Goal: Task Accomplishment & Management: Manage account settings

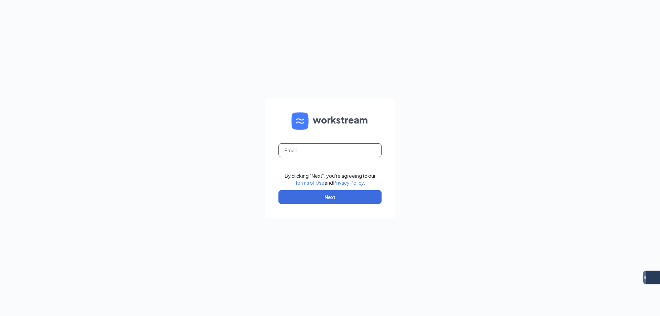
click at [341, 154] on input "text" at bounding box center [329, 150] width 103 height 14
type input "eastmesa.culvers@gmail.com"
click at [348, 195] on button "Next" at bounding box center [329, 197] width 103 height 14
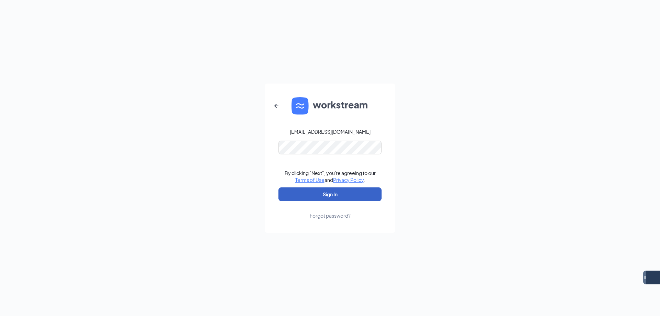
click at [346, 198] on button "Sign In" at bounding box center [329, 194] width 103 height 14
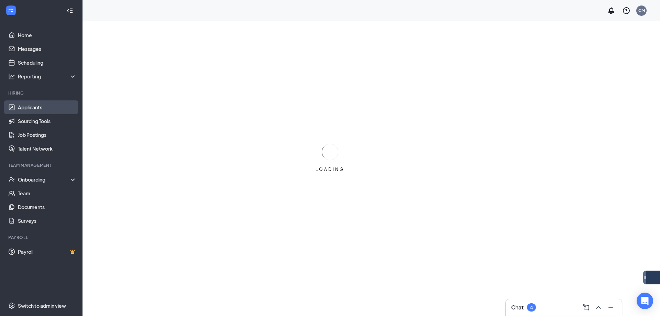
click at [19, 105] on link "Applicants" at bounding box center [47, 107] width 59 height 14
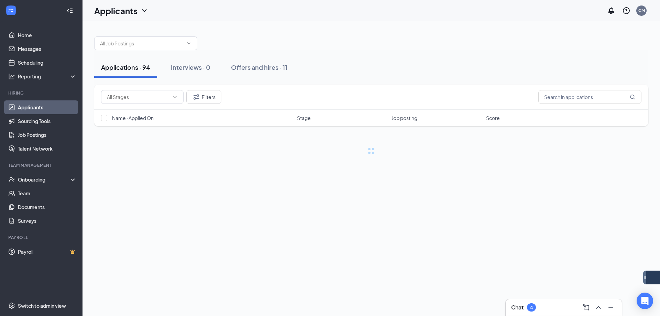
click at [527, 308] on div "4" at bounding box center [531, 307] width 9 height 8
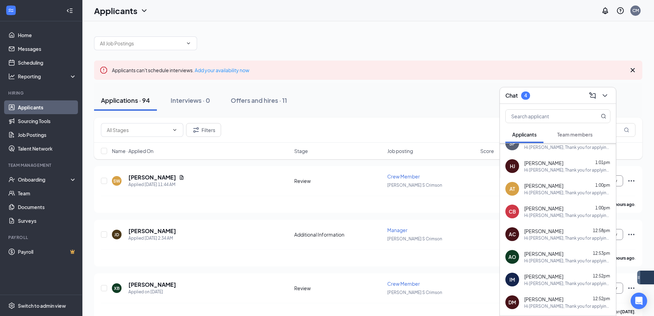
scroll to position [522, 0]
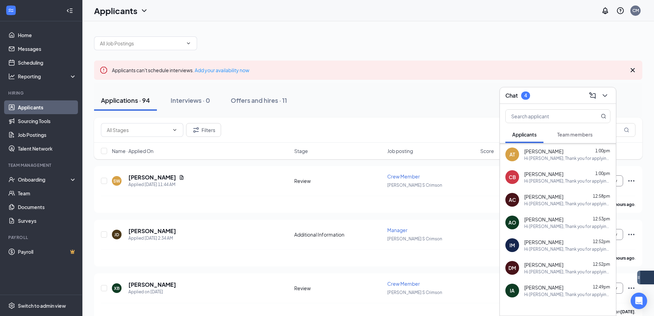
click at [573, 269] on div "Hi [PERSON_NAME], Thank you for applying to Culvers at [GEOGRAPHIC_DATA] and So…" at bounding box center [568, 272] width 86 height 6
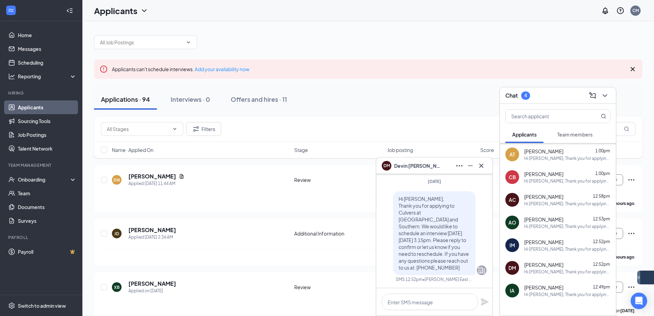
scroll to position [0, 0]
click at [631, 71] on icon "Cross" at bounding box center [633, 70] width 4 height 4
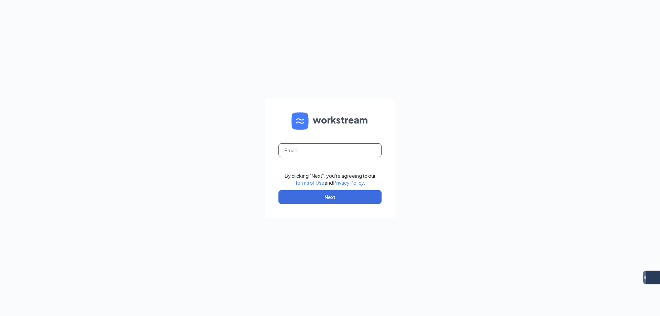
click at [332, 150] on input "text" at bounding box center [329, 150] width 103 height 14
type input "[EMAIL_ADDRESS][DOMAIN_NAME]"
click at [339, 195] on button "Next" at bounding box center [329, 197] width 103 height 14
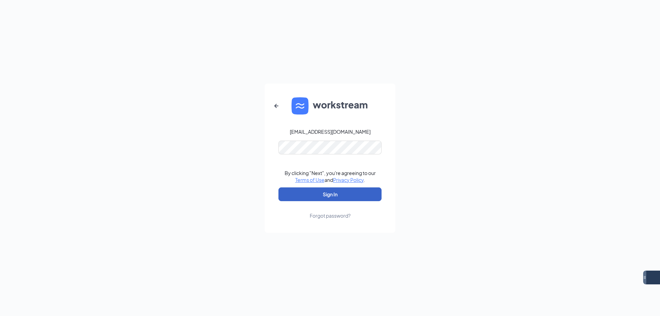
click at [356, 194] on button "Sign In" at bounding box center [329, 194] width 103 height 14
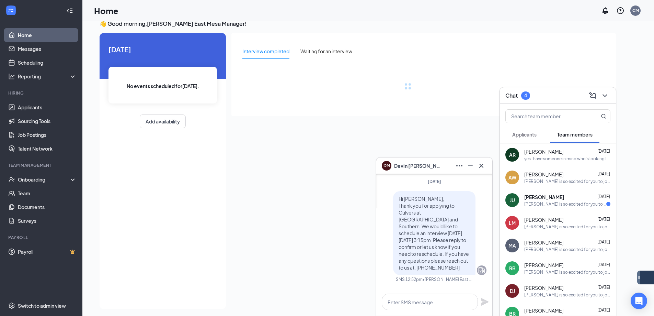
scroll to position [14, 0]
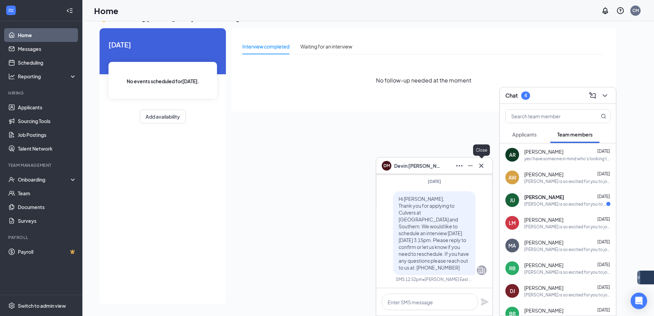
click at [482, 168] on icon "Cross" at bounding box center [481, 165] width 8 height 8
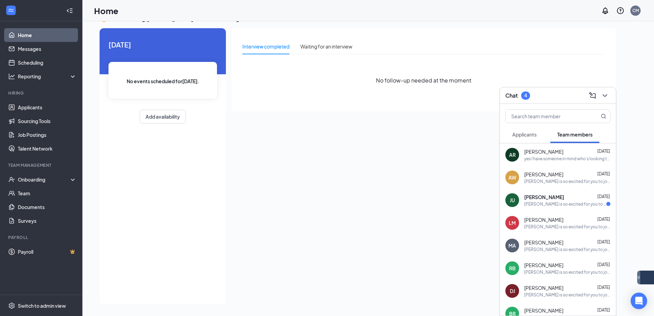
click at [562, 203] on div "Culver's is so excited for you to join our team! Do you know anyone else who mi…" at bounding box center [566, 204] width 82 height 6
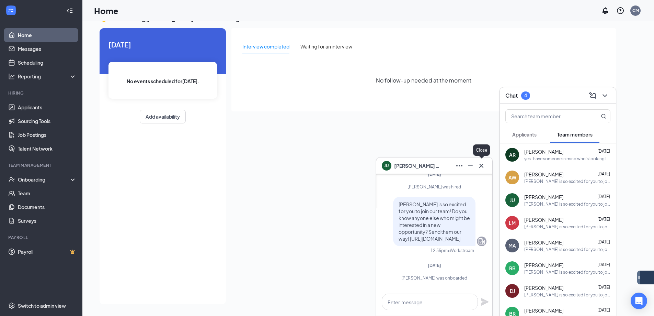
click at [483, 165] on icon "Cross" at bounding box center [481, 165] width 8 height 8
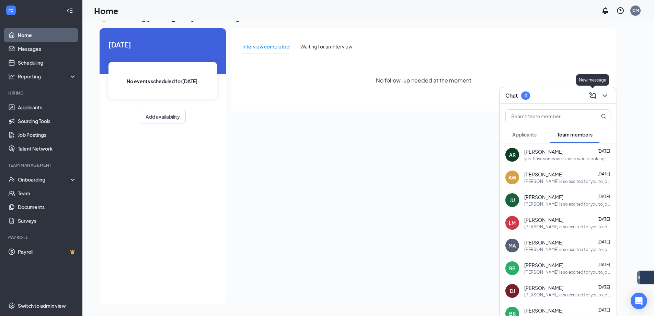
click at [602, 98] on icon "ChevronDown" at bounding box center [605, 95] width 8 height 8
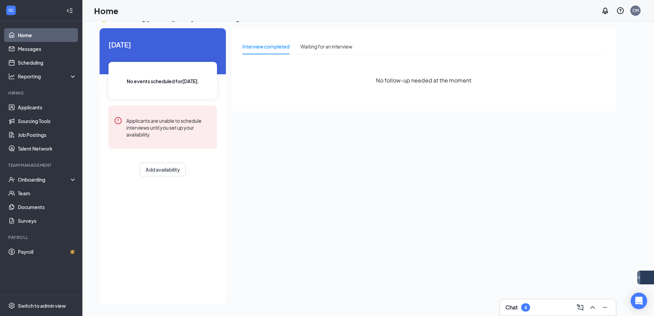
click at [574, 233] on div "Interview completed Waiting for an interview No follow-up needed at the moment" at bounding box center [424, 164] width 385 height 272
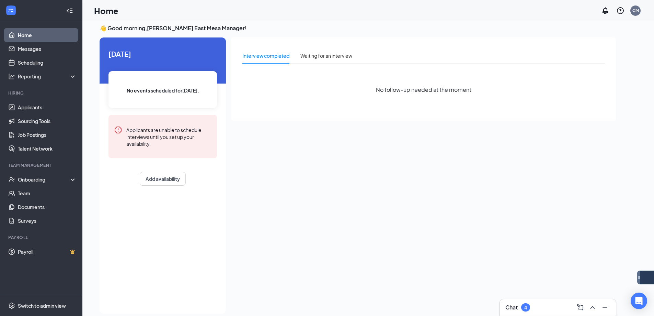
scroll to position [0, 0]
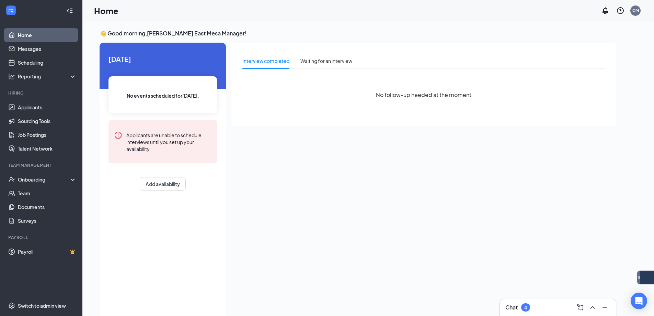
click at [564, 305] on div "Chat 4" at bounding box center [558, 307] width 105 height 11
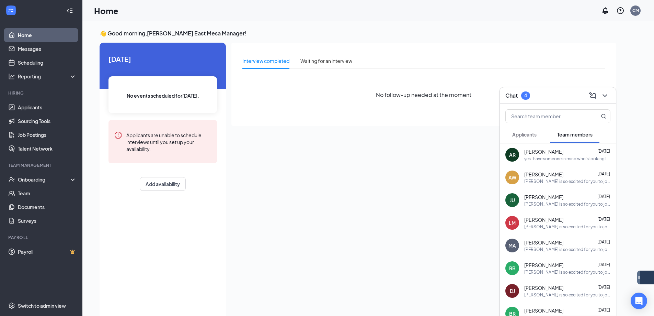
click at [525, 138] on button "Applicants" at bounding box center [525, 134] width 38 height 17
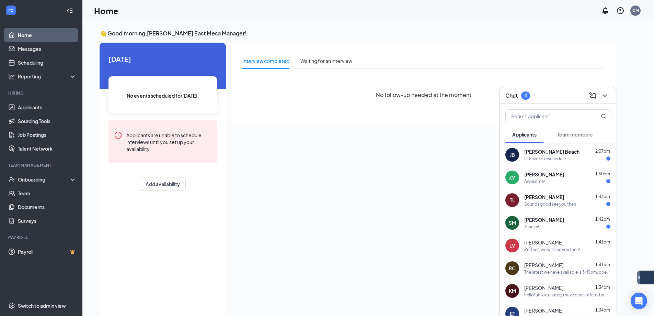
click at [569, 228] on div "Thanks!" at bounding box center [568, 227] width 86 height 6
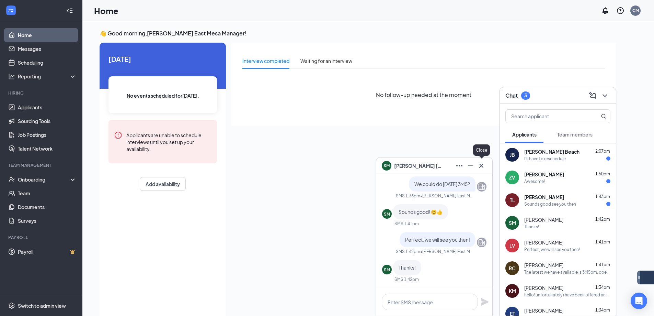
click at [479, 166] on icon "Cross" at bounding box center [481, 165] width 8 height 8
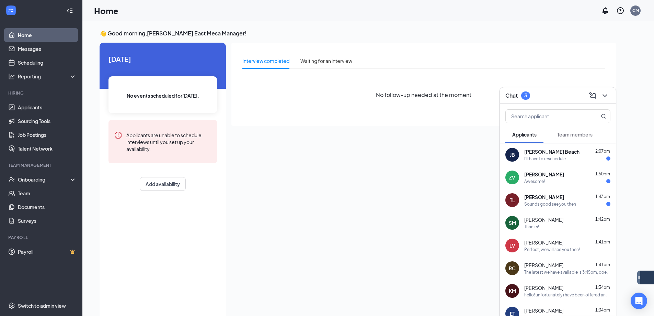
click at [558, 201] on div "Sounds good see you then" at bounding box center [551, 204] width 52 height 6
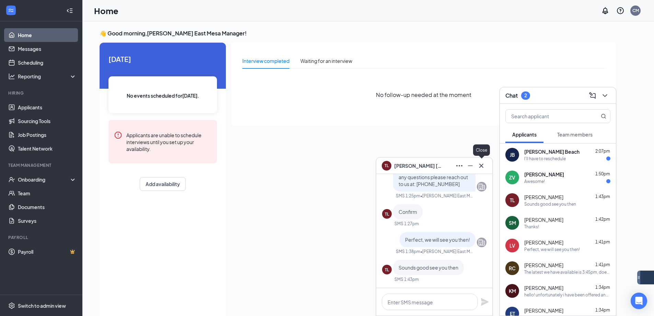
click at [485, 163] on icon "Cross" at bounding box center [481, 165] width 8 height 8
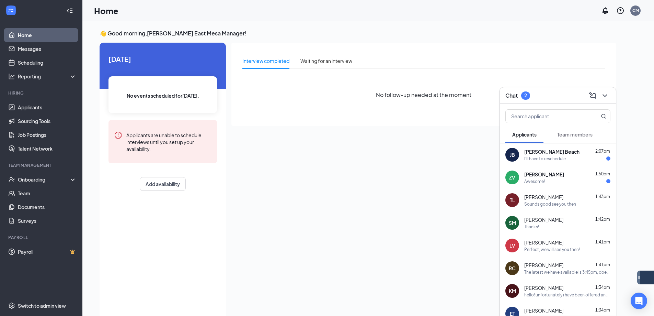
click at [565, 184] on div "Awesome!" at bounding box center [568, 181] width 86 height 6
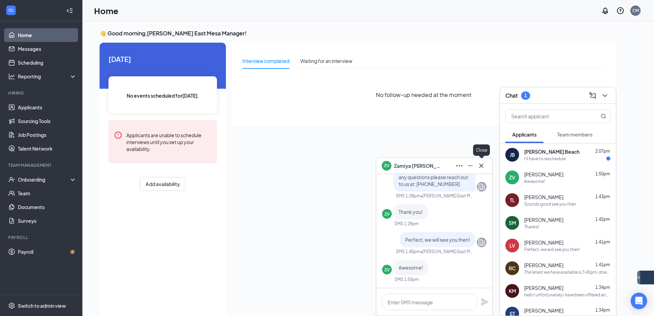
click at [484, 164] on icon "Cross" at bounding box center [481, 165] width 8 height 8
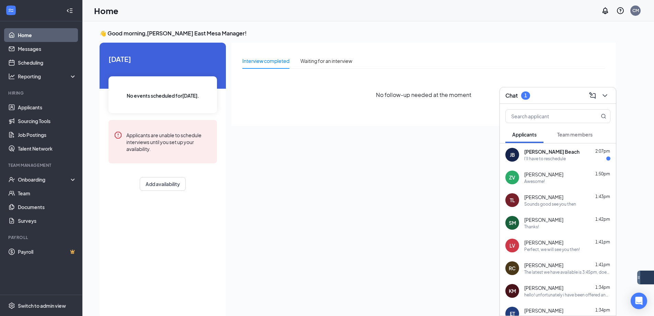
click at [556, 154] on div "Janis Beach 2:07pm" at bounding box center [568, 151] width 86 height 7
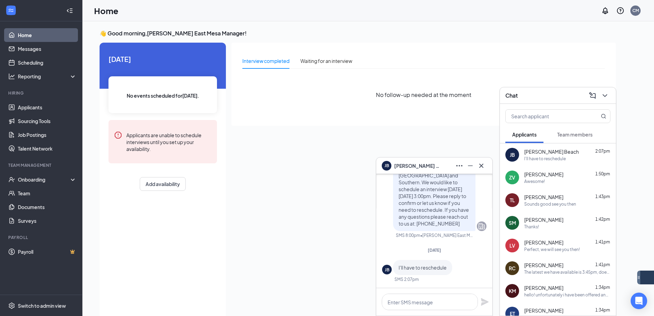
click at [488, 170] on div "JB Janis Beach" at bounding box center [434, 165] width 116 height 16
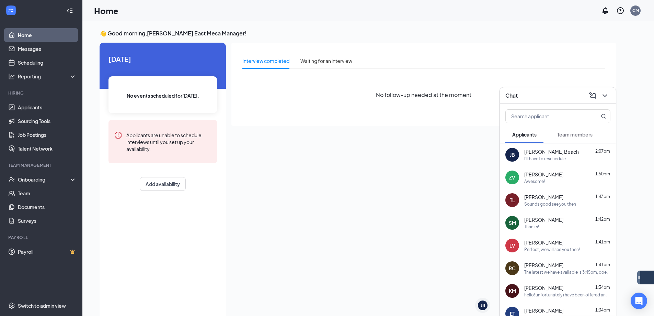
click at [564, 154] on div "Janis Beach 2:07pm" at bounding box center [568, 151] width 86 height 7
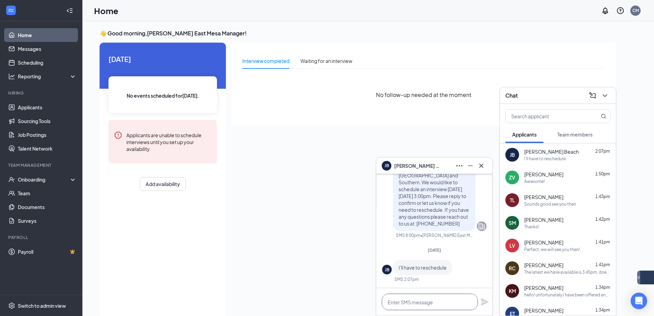
click at [442, 297] on textarea at bounding box center [430, 301] width 96 height 16
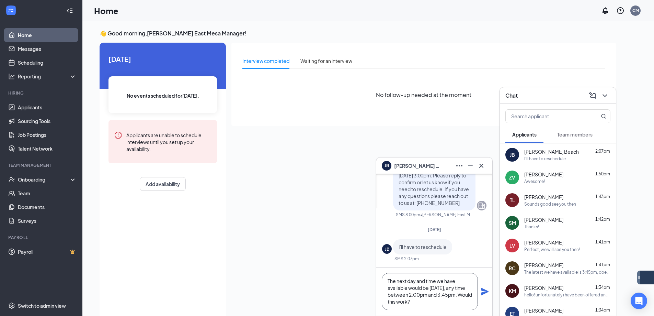
type textarea "The next day and time we have available would be Wednesday, September 24th, any…"
click at [479, 297] on div "The next day and time we have available would be Wednesday, September 24th, any…" at bounding box center [434, 291] width 116 height 48
click at [481, 293] on div "The next day and time we have available would be Wednesday, September 24th, any…" at bounding box center [434, 291] width 116 height 48
click at [482, 292] on icon "Plane" at bounding box center [485, 291] width 8 height 8
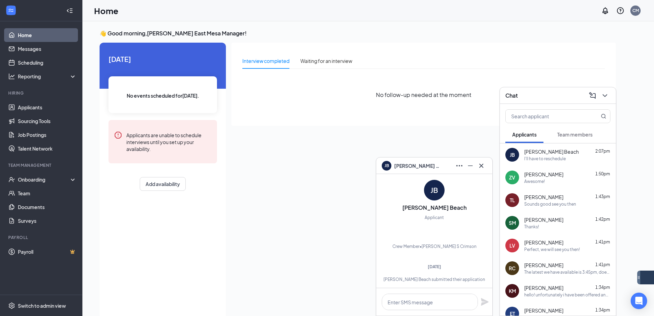
scroll to position [-257, 0]
click at [484, 168] on icon "Cross" at bounding box center [481, 165] width 8 height 8
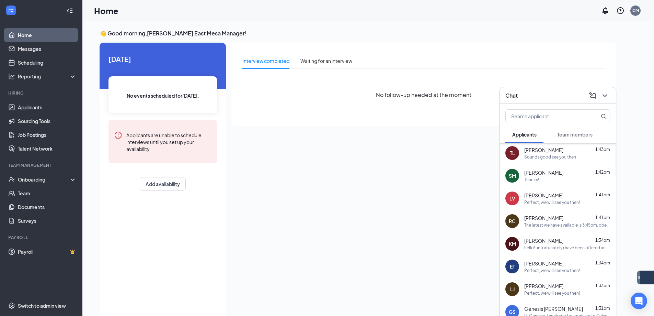
scroll to position [89, 0]
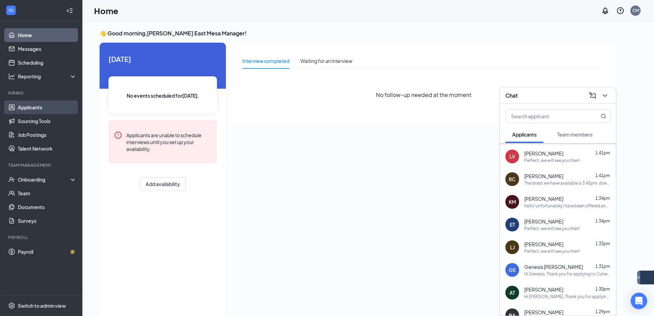
click at [59, 112] on link "Applicants" at bounding box center [47, 107] width 59 height 14
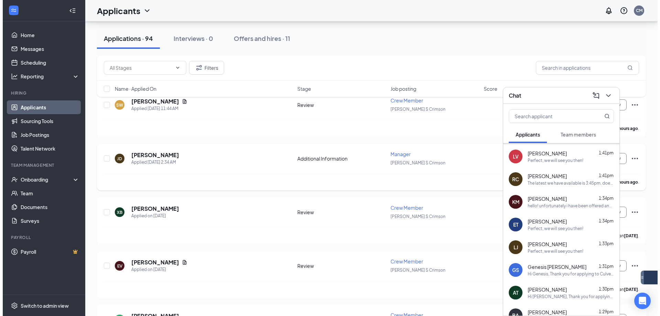
scroll to position [69, 0]
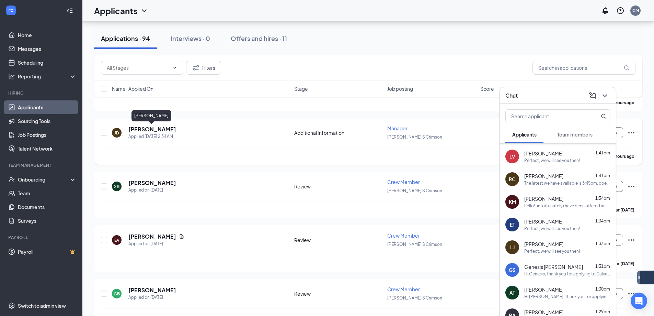
click at [154, 129] on h5 "[PERSON_NAME]" at bounding box center [152, 129] width 48 height 8
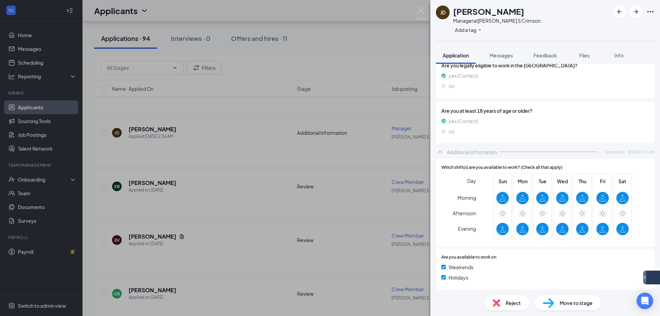
scroll to position [237, 0]
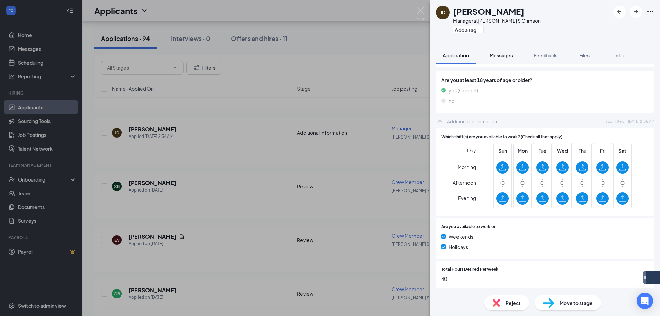
click at [502, 51] on button "Messages" at bounding box center [500, 55] width 37 height 17
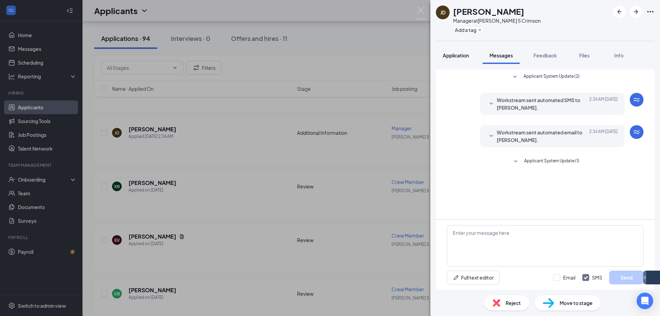
click at [441, 56] on button "Application" at bounding box center [456, 55] width 40 height 17
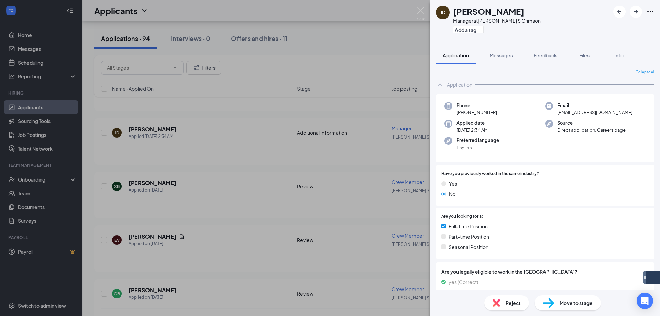
click at [510, 300] on span "Reject" at bounding box center [512, 303] width 15 height 8
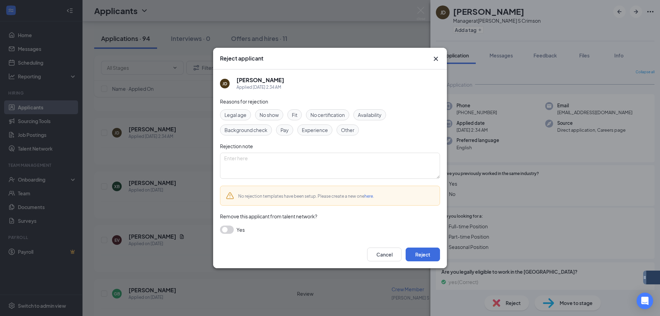
click at [355, 132] on div "Other" at bounding box center [347, 129] width 22 height 11
click at [220, 236] on div "Reasons for rejection Legal age No show Fit No certification Availability Backg…" at bounding box center [330, 169] width 220 height 143
click at [226, 234] on div "Reasons for rejection Legal age No show Fit No certification Availability Backg…" at bounding box center [330, 169] width 220 height 143
click at [226, 233] on button "button" at bounding box center [227, 229] width 14 height 8
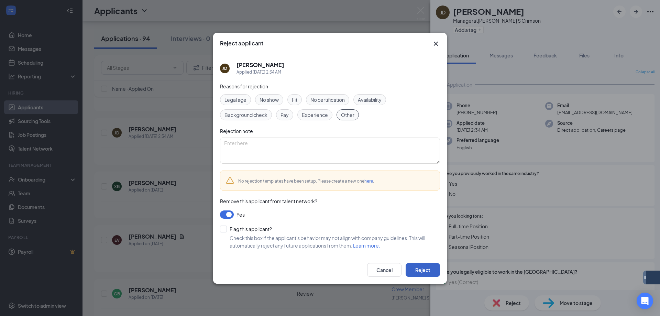
click at [420, 270] on button "Reject" at bounding box center [422, 270] width 34 height 14
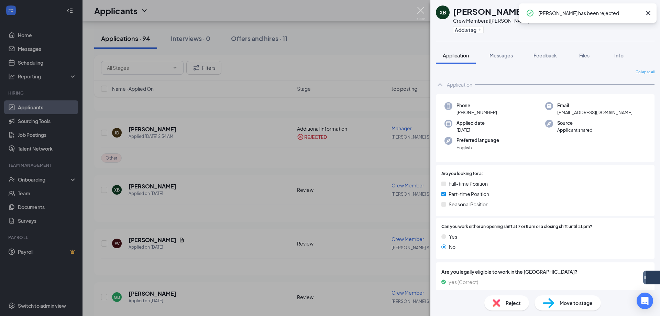
click at [424, 11] on img at bounding box center [420, 13] width 9 height 13
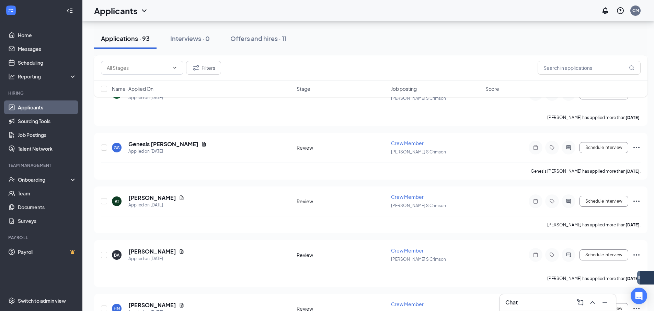
scroll to position [3278, 0]
